Goal: Task Accomplishment & Management: Manage account settings

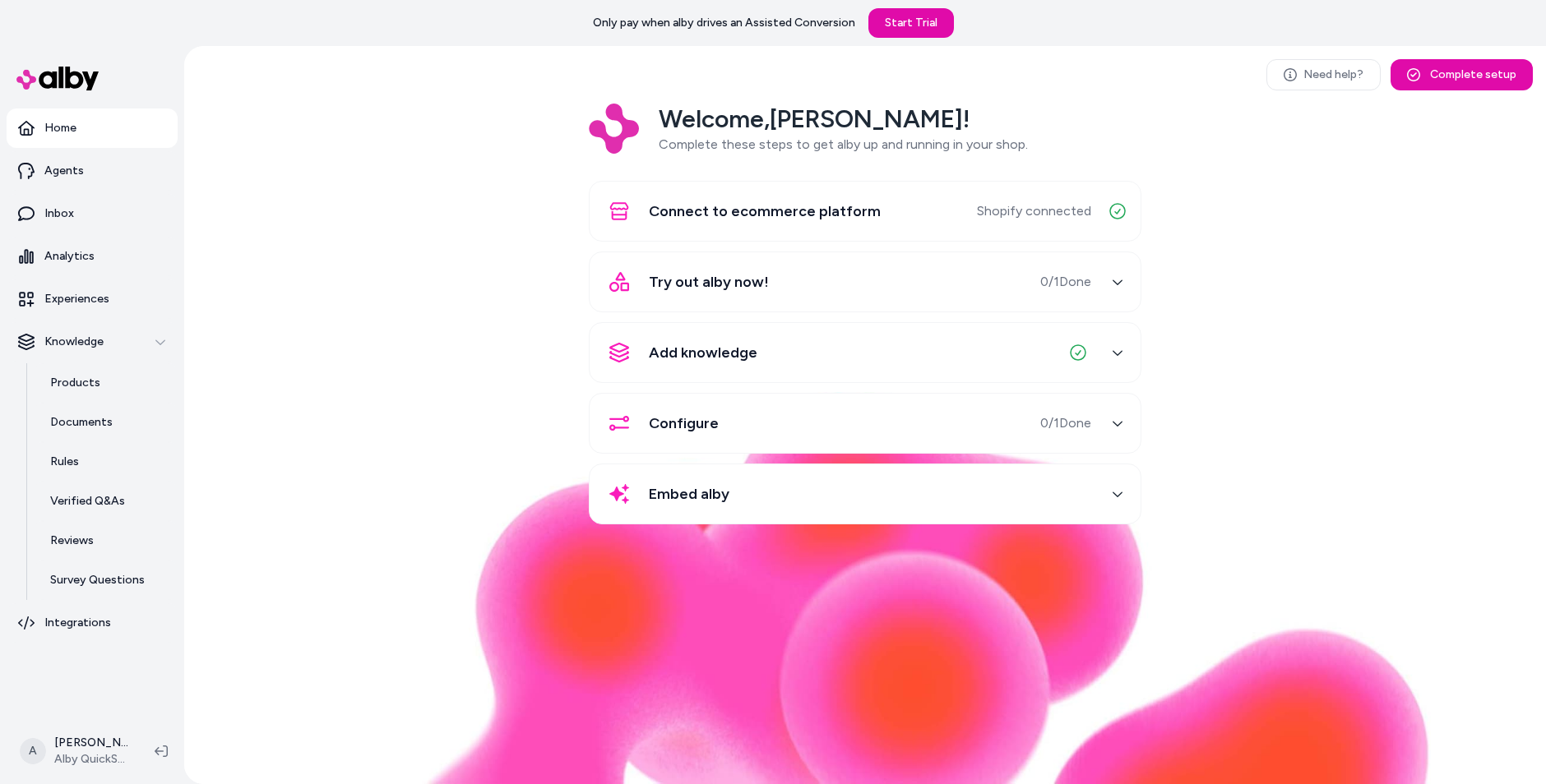
click at [365, 406] on div "Welcome, [PERSON_NAME] ! Complete these steps to get alby up and running in you…" at bounding box center [865, 325] width 1335 height 444
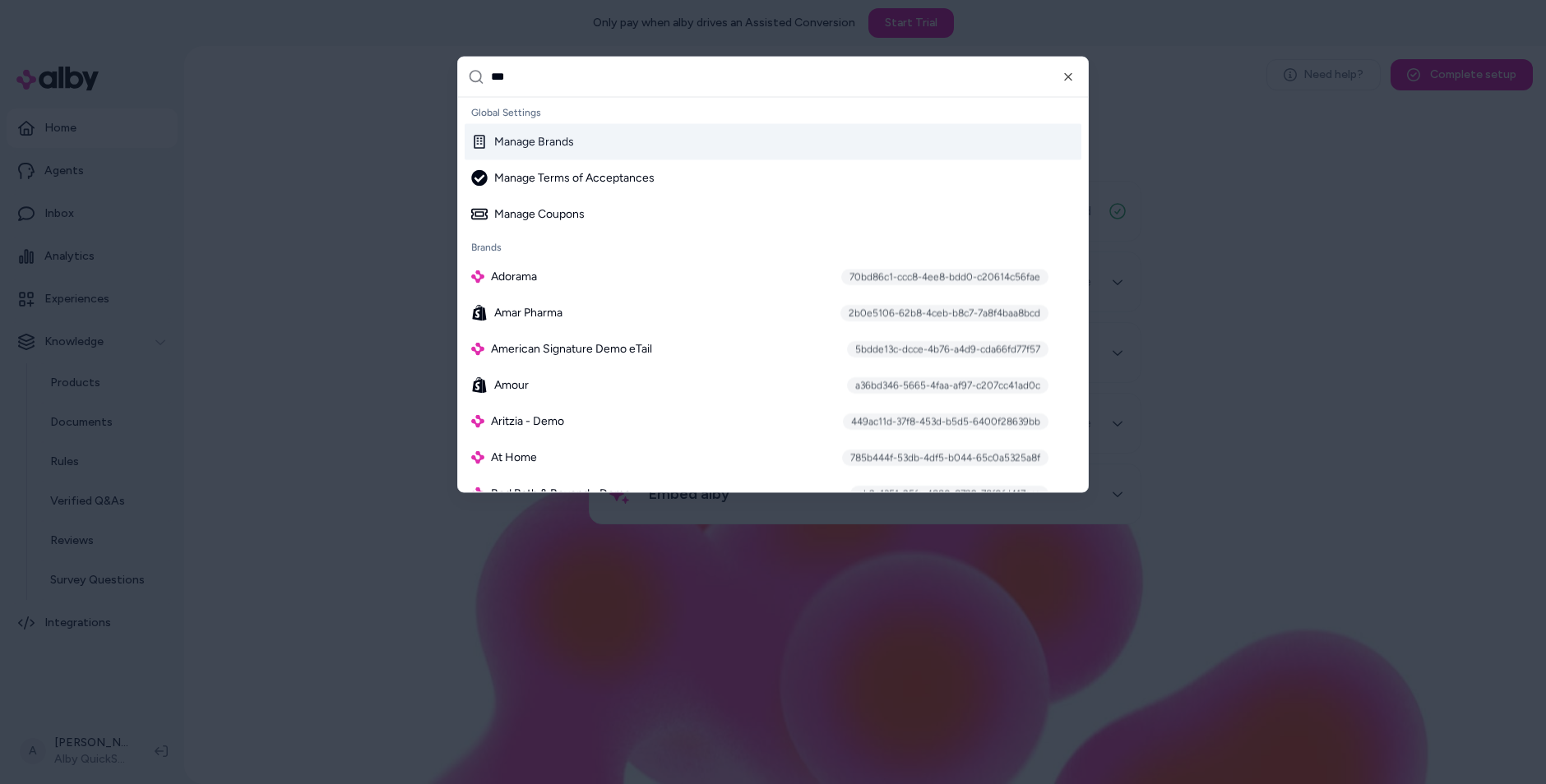
type input "****"
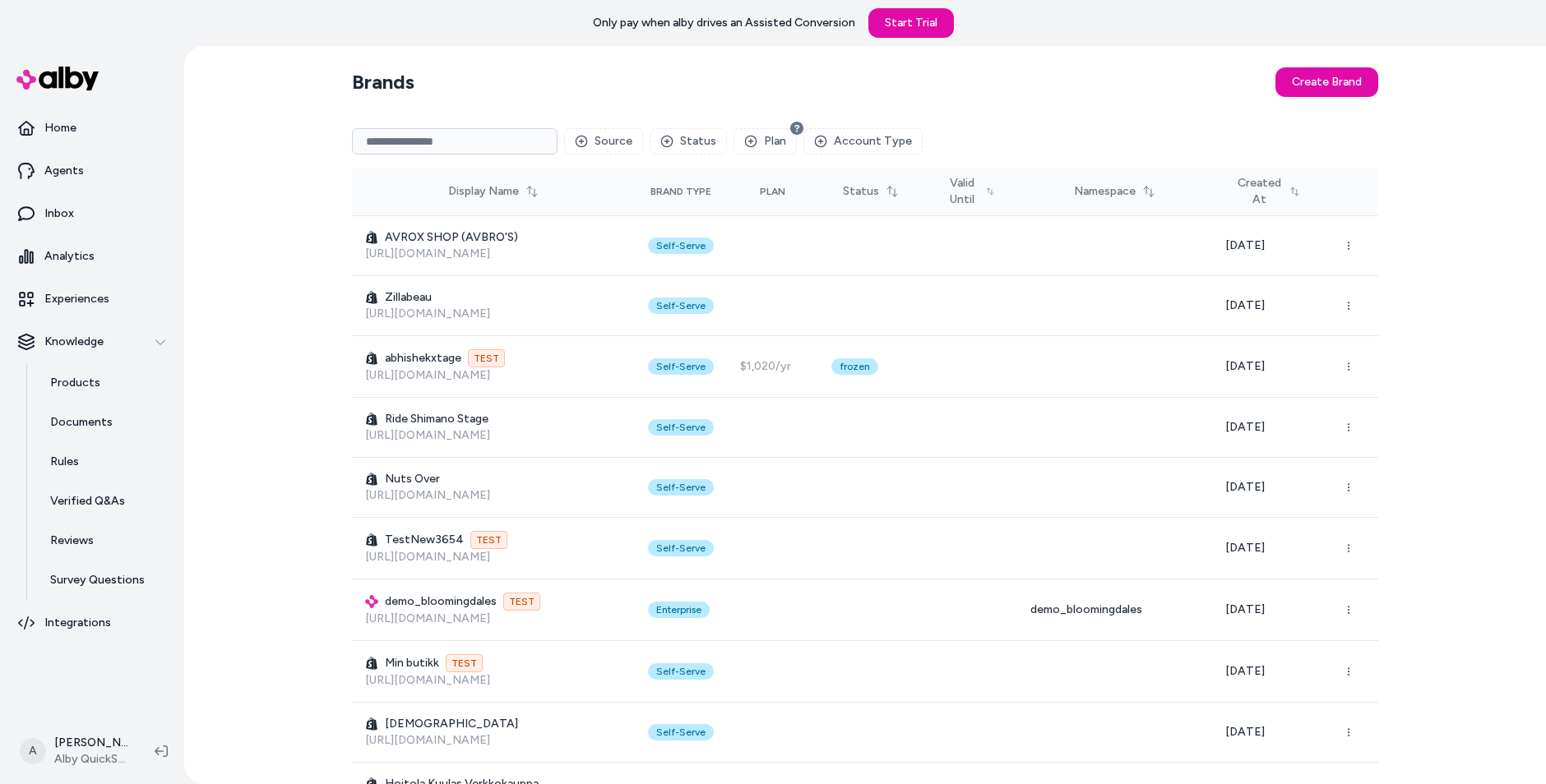
click at [521, 131] on input at bounding box center [455, 141] width 206 height 26
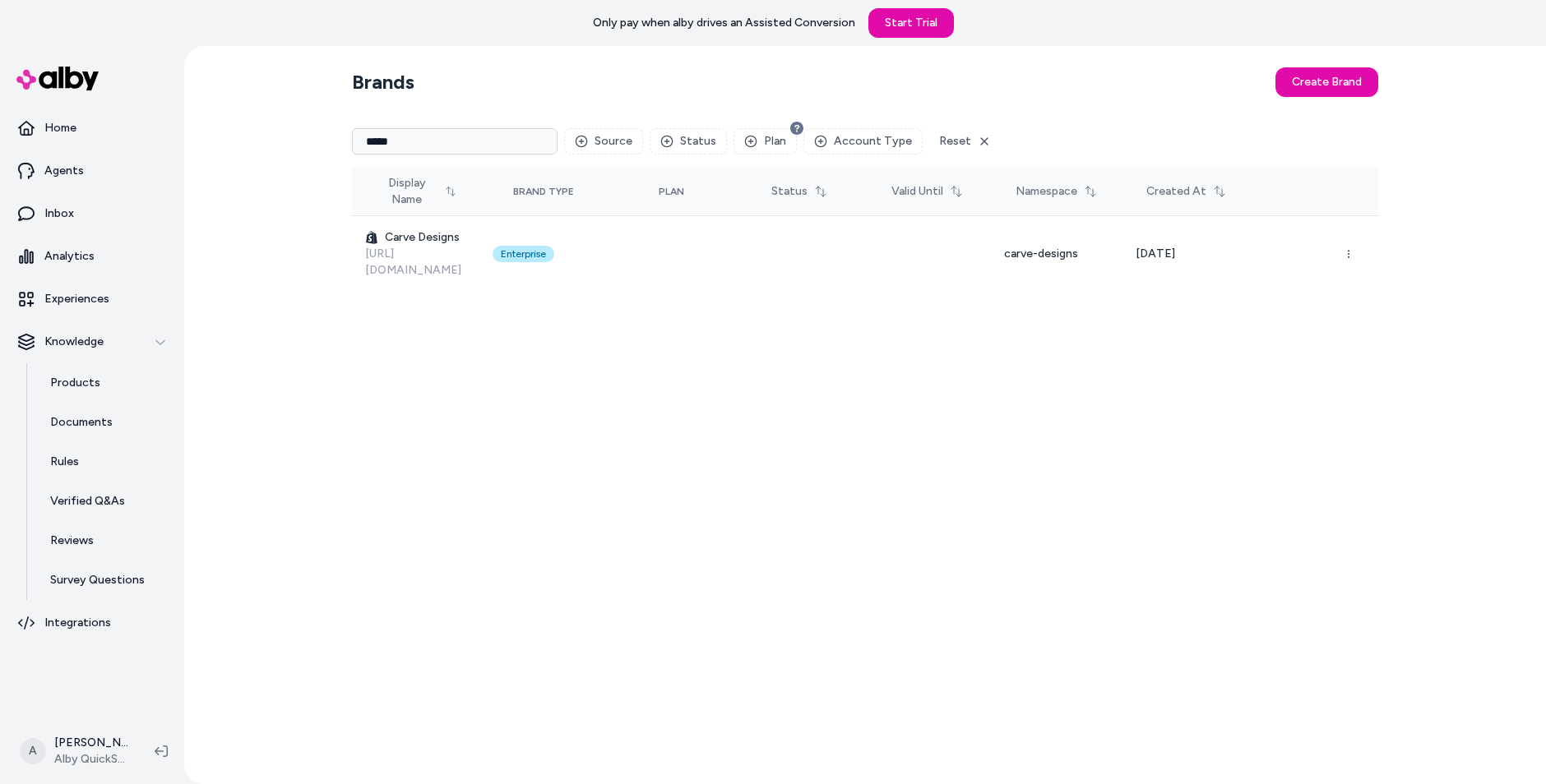
type input "*****"
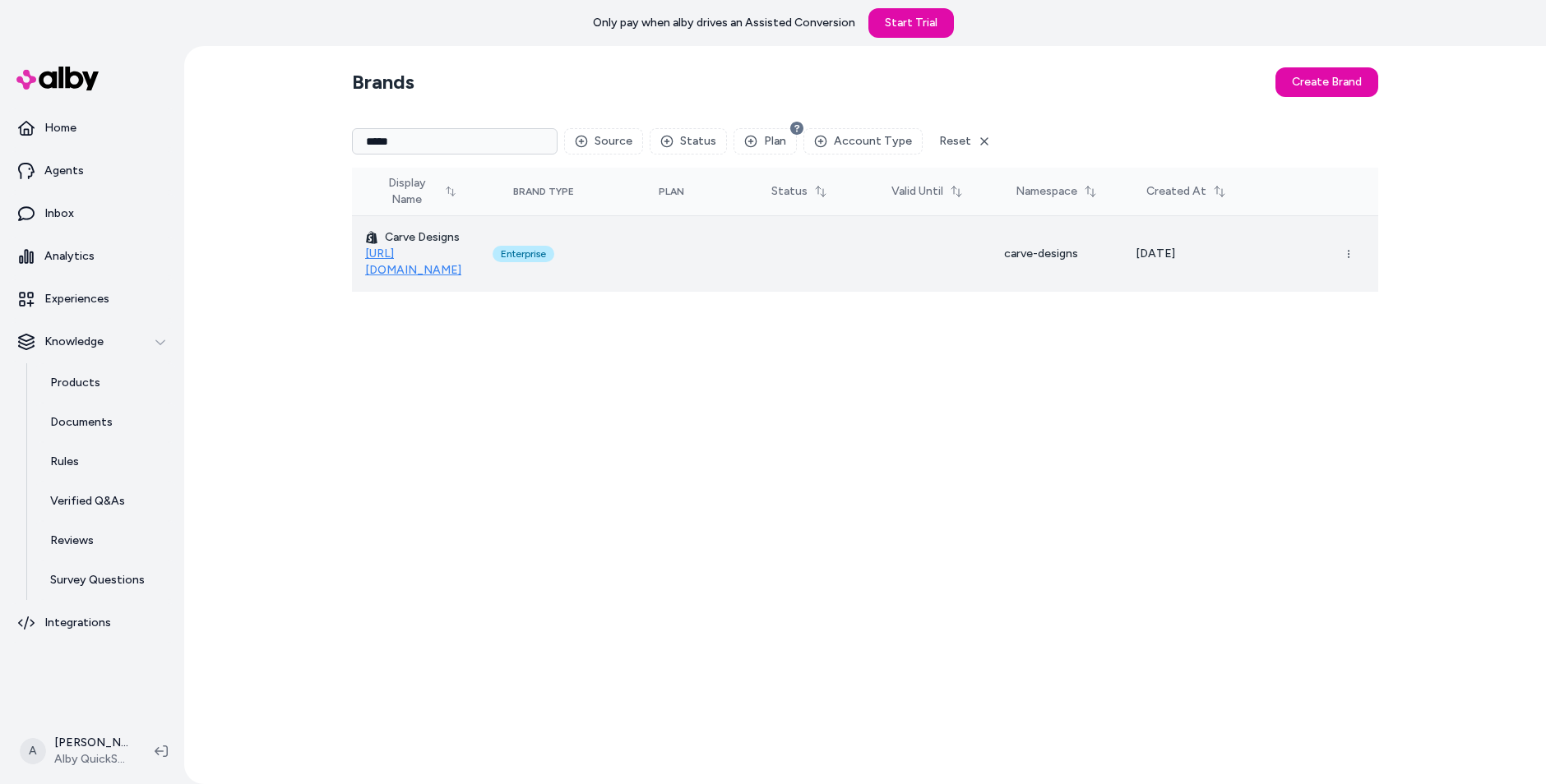
click at [452, 260] on link "[URL][DOMAIN_NAME]" at bounding box center [413, 262] width 96 height 30
click at [1347, 249] on icon "button" at bounding box center [1349, 254] width 10 height 10
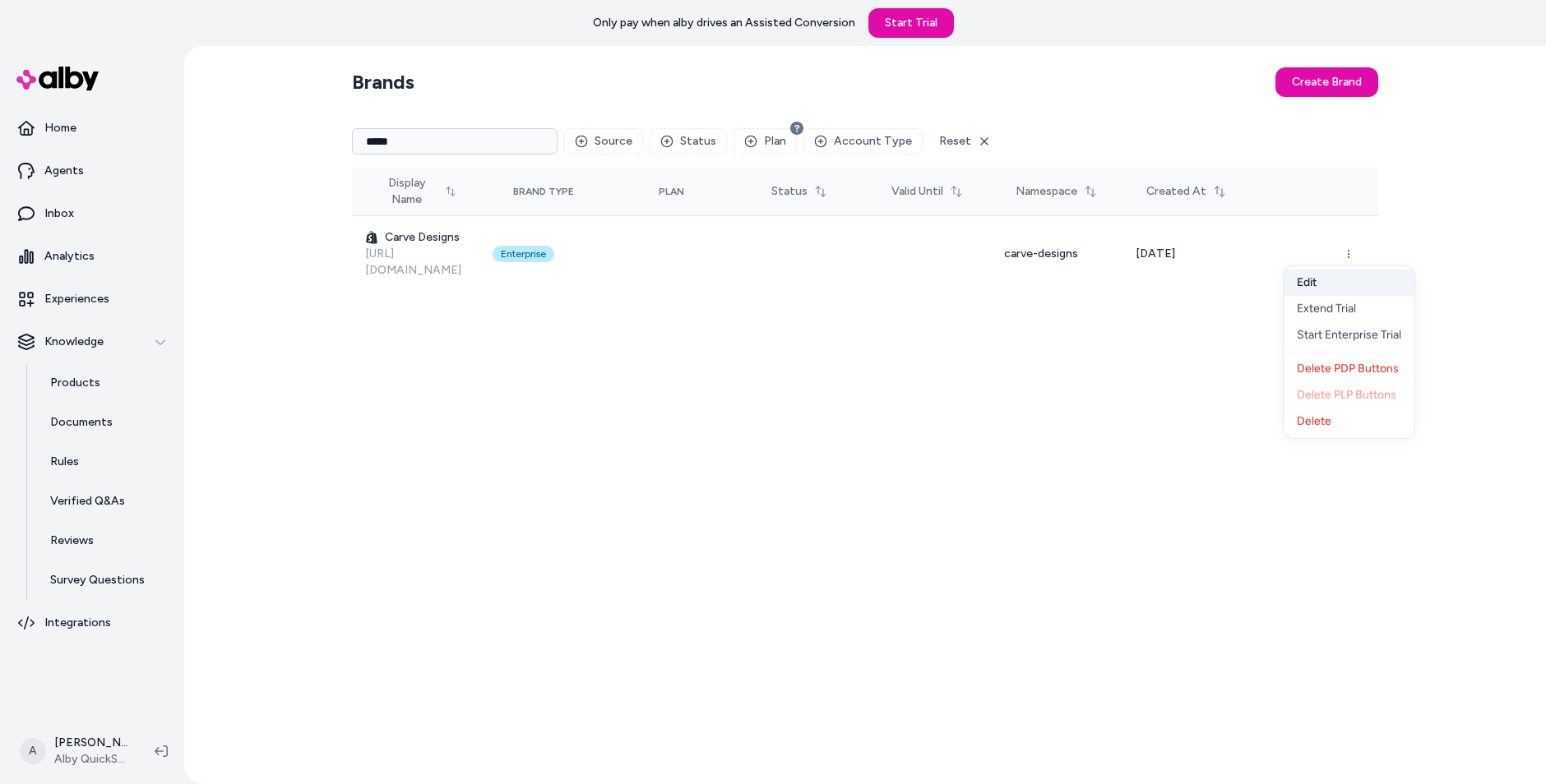
click at [1323, 275] on button "Edit" at bounding box center [1349, 282] width 130 height 26
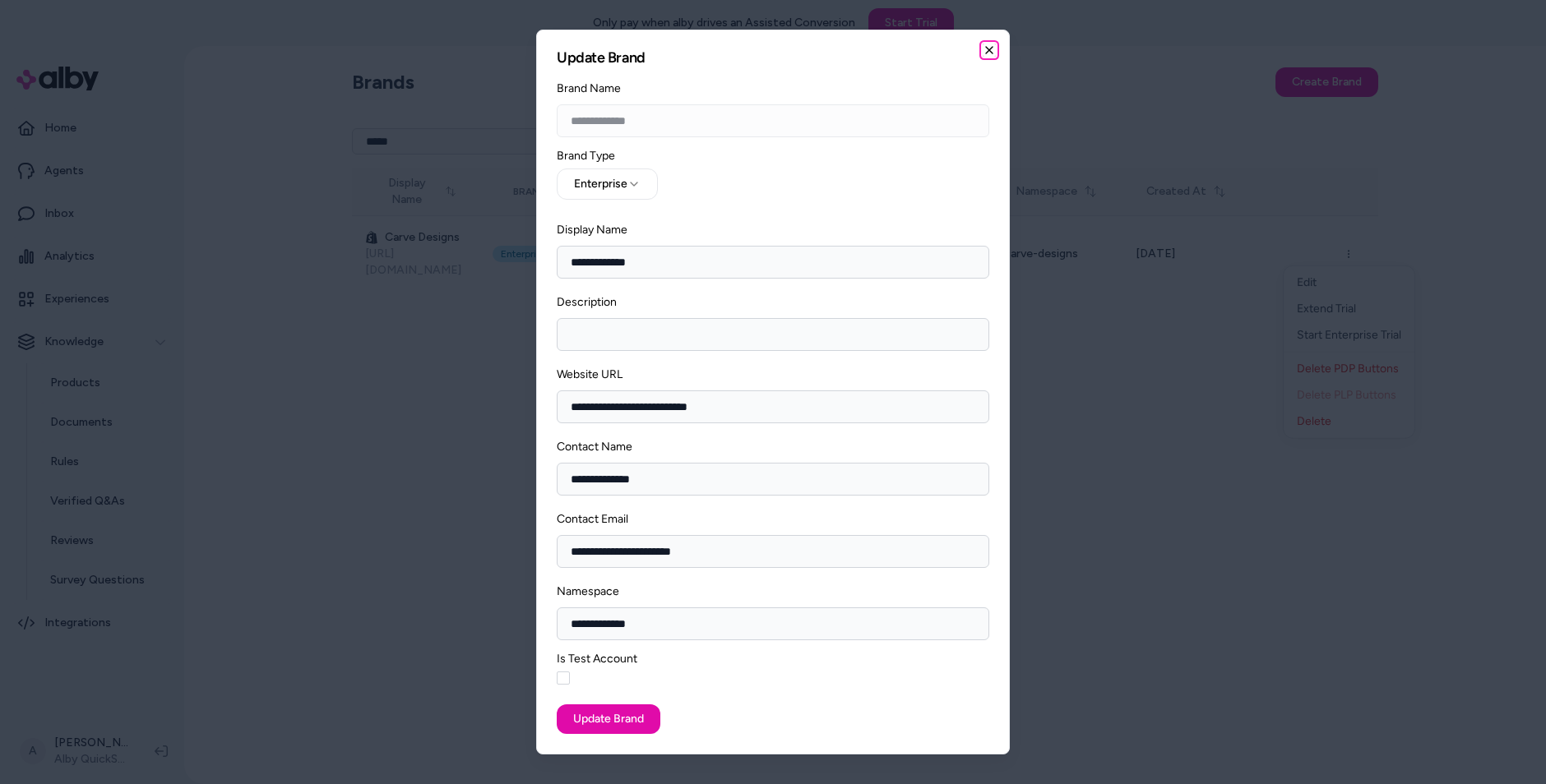
click at [983, 53] on icon "button" at bounding box center [989, 49] width 13 height 13
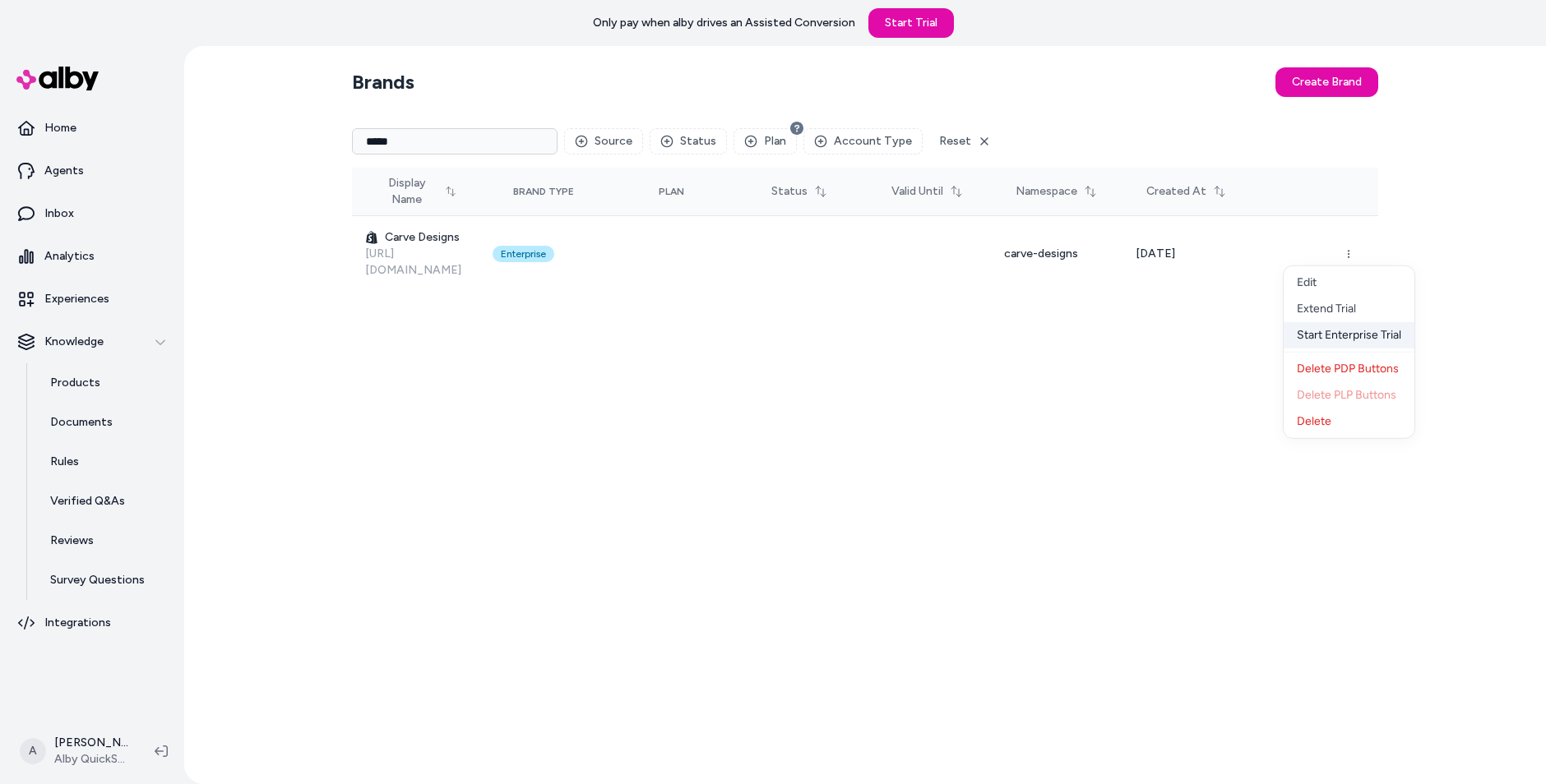
click at [1381, 336] on div "Start Enterprise Trial" at bounding box center [1349, 335] width 130 height 26
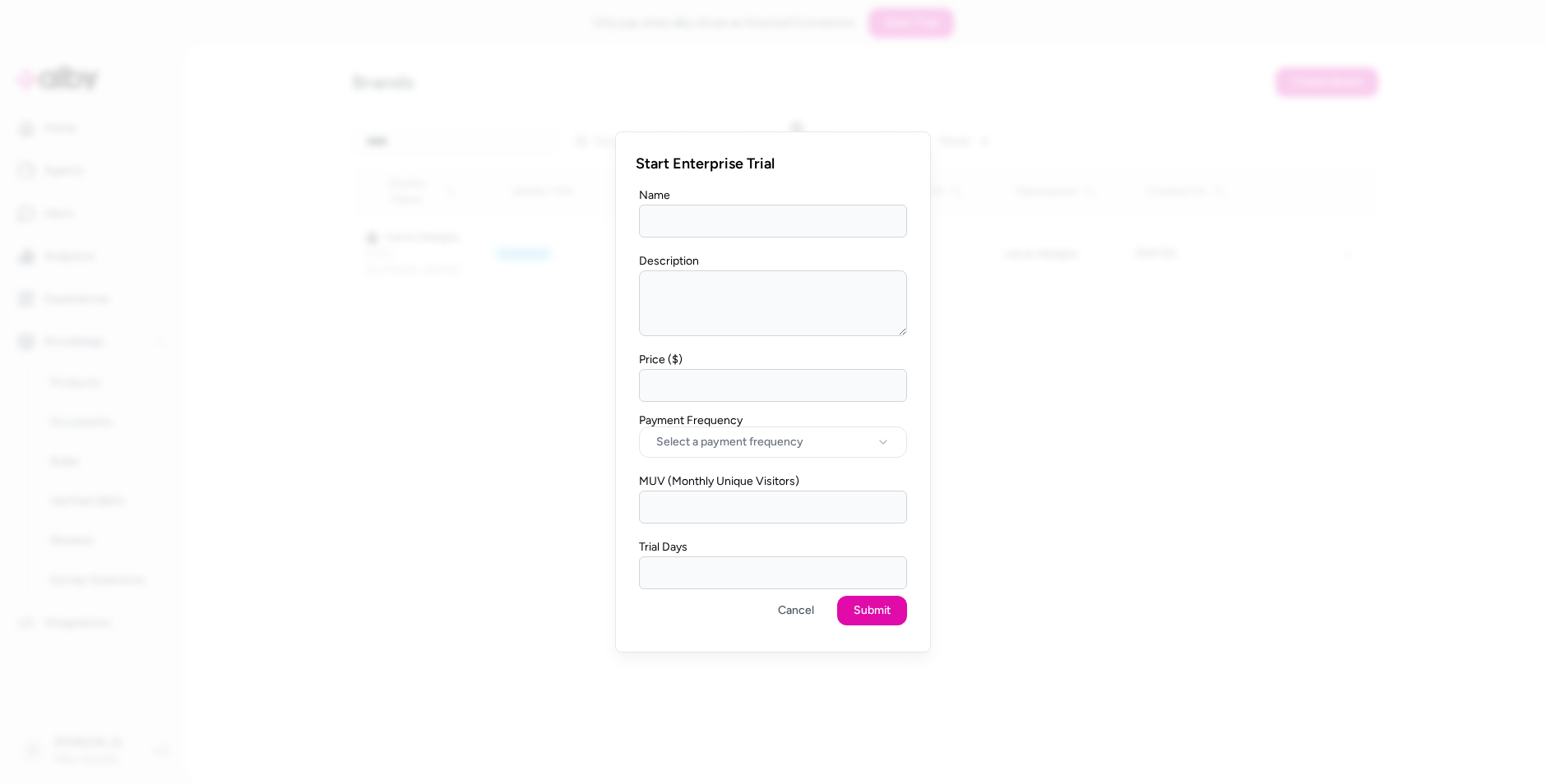
click at [873, 378] on input "Price ($)" at bounding box center [773, 386] width 268 height 33
click at [885, 452] on button "Select a payment frequency" at bounding box center [773, 442] width 268 height 31
click at [800, 429] on button "usage_based" at bounding box center [773, 442] width 268 height 31
select select "*******"
click at [779, 514] on input "MUV (Monthly Unique Visitors)" at bounding box center [773, 508] width 268 height 33
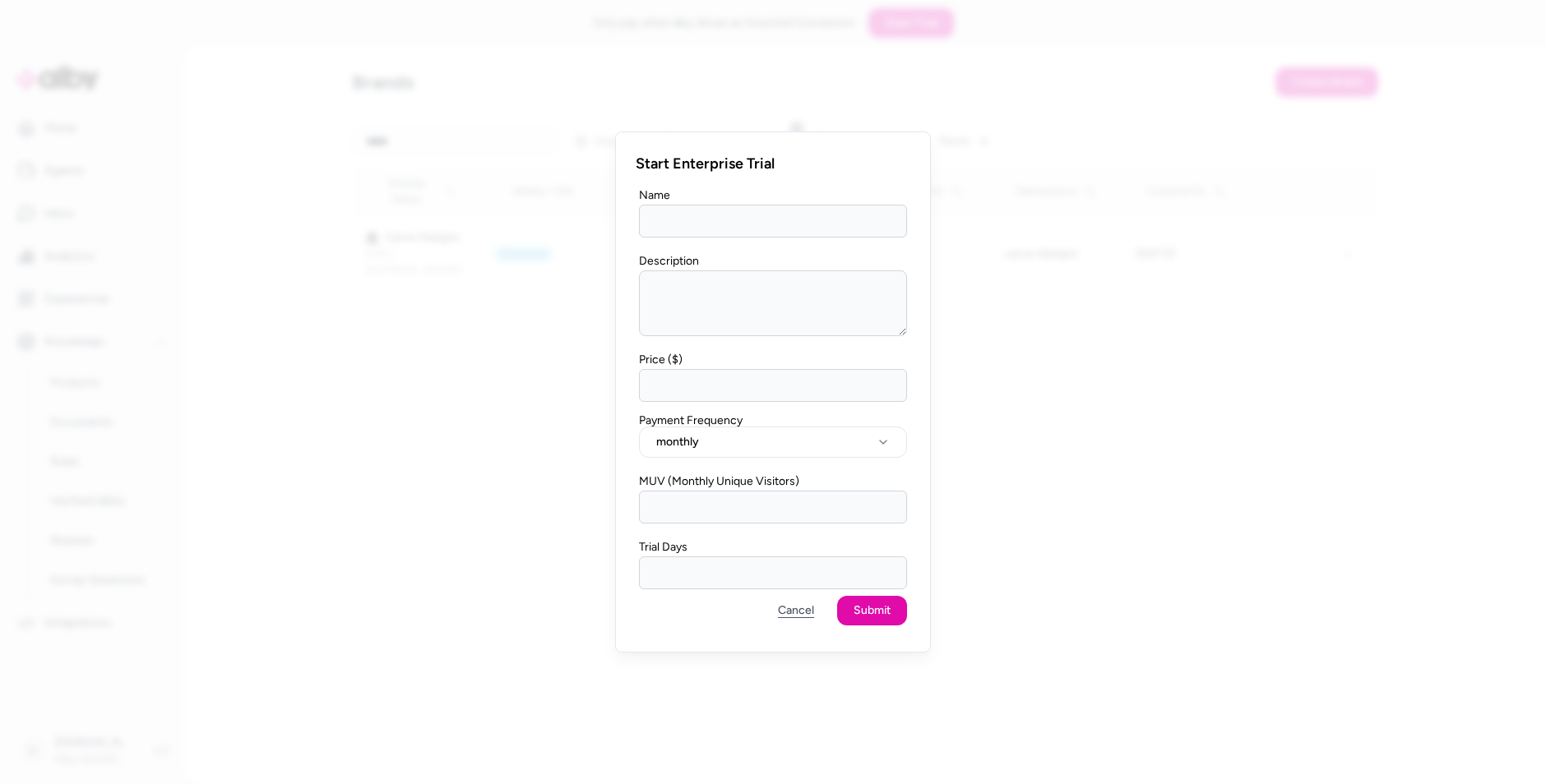
click at [783, 616] on button "Cancel" at bounding box center [796, 611] width 69 height 29
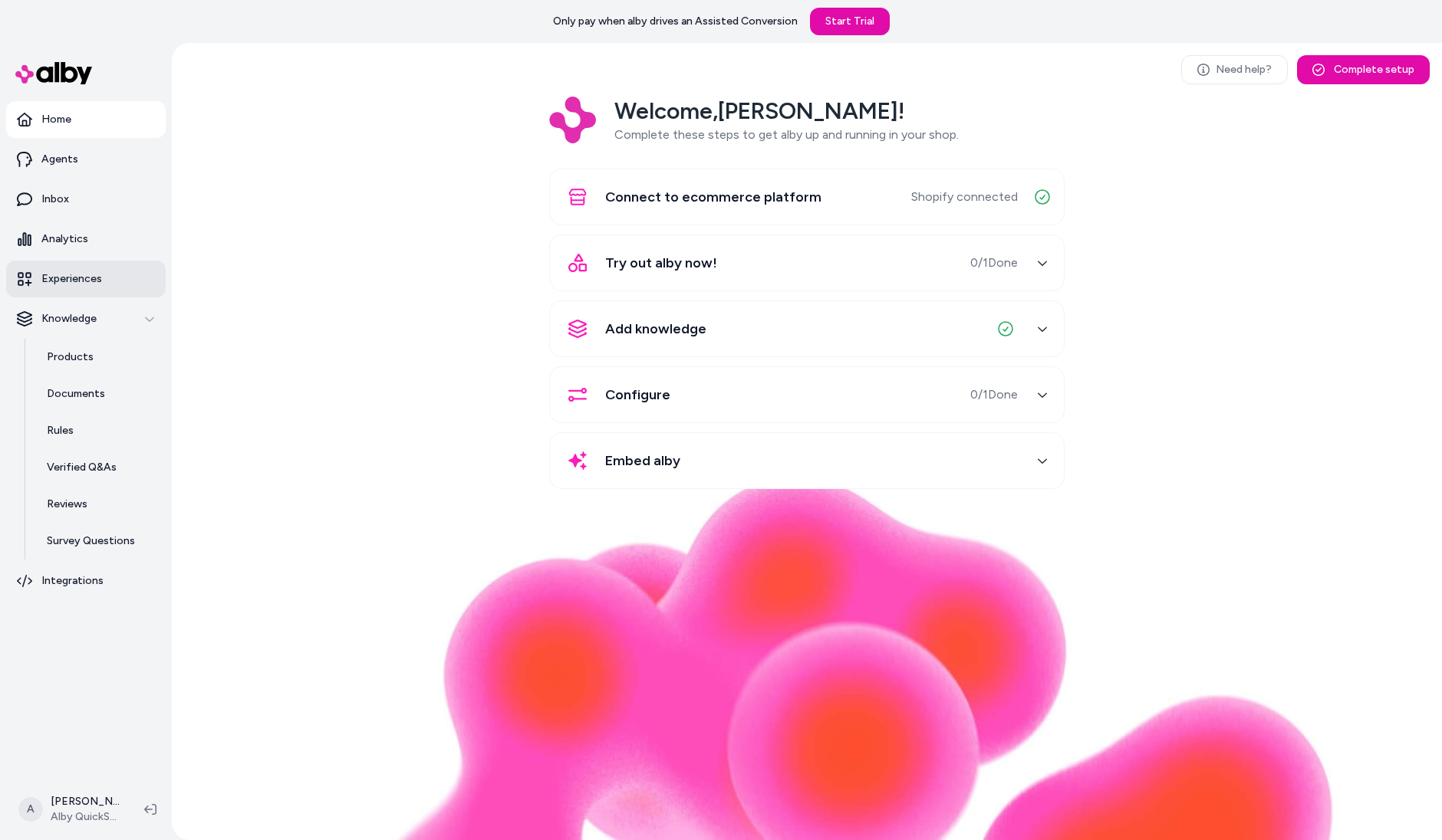
click at [98, 272] on p "Experiences" at bounding box center [71, 279] width 60 height 16
